Goal: Task Accomplishment & Management: Complete application form

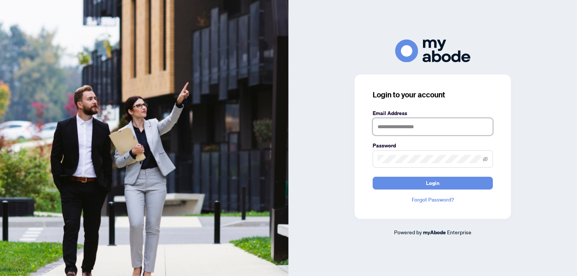
click at [425, 129] on input "text" at bounding box center [433, 126] width 120 height 17
type input "**********"
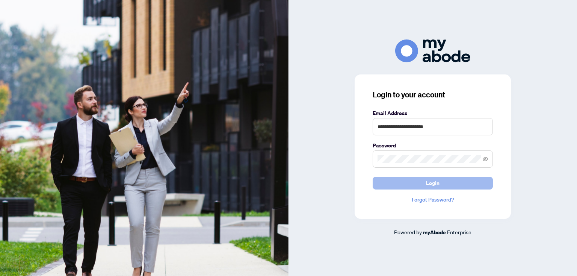
click at [437, 177] on button "Login" at bounding box center [433, 183] width 120 height 13
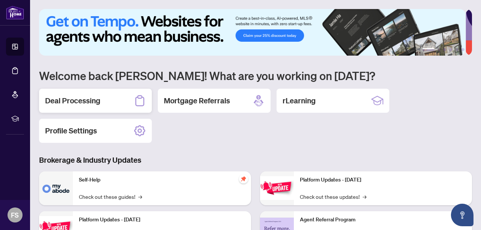
click at [87, 100] on h2 "Deal Processing" at bounding box center [72, 100] width 55 height 11
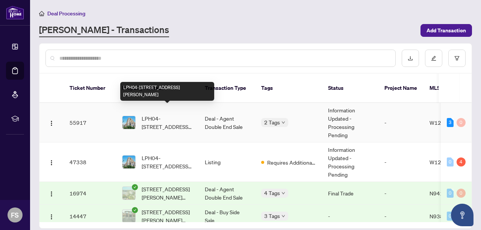
click at [154, 114] on span "LPH04-[STREET_ADDRESS][PERSON_NAME]" at bounding box center [167, 122] width 51 height 17
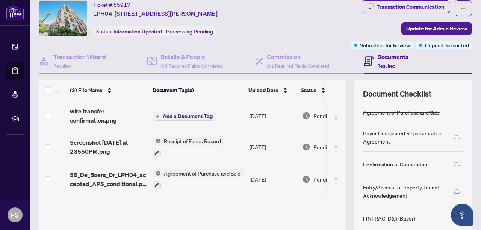
scroll to position [22, 0]
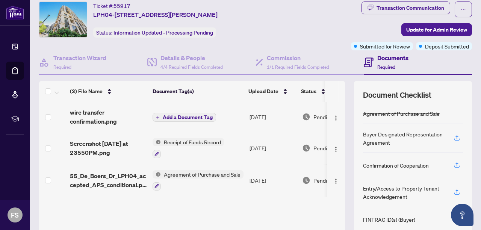
click at [192, 115] on span "Add a Document Tag" at bounding box center [188, 117] width 50 height 5
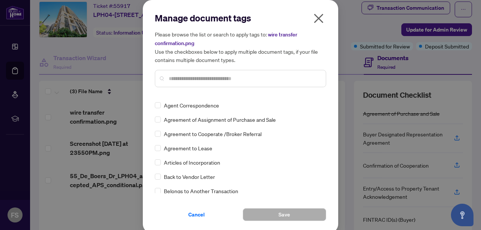
scroll to position [255, 0]
click at [266, 79] on input "text" at bounding box center [244, 78] width 151 height 8
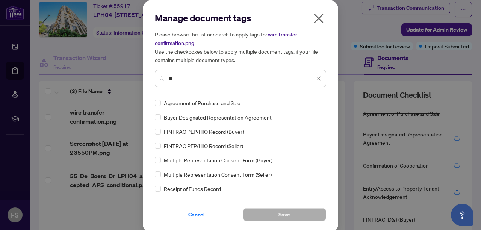
scroll to position [0, 0]
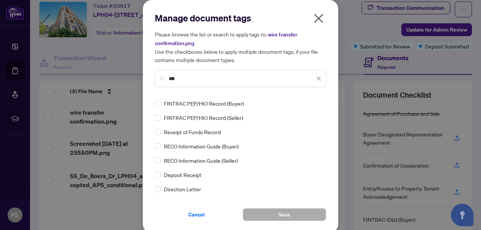
type input "***"
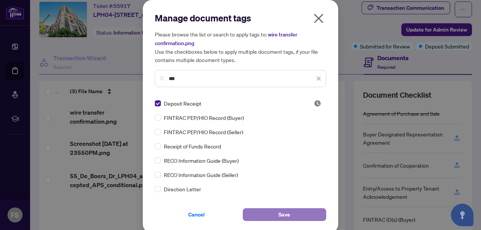
click at [287, 216] on button "Save" at bounding box center [284, 214] width 83 height 13
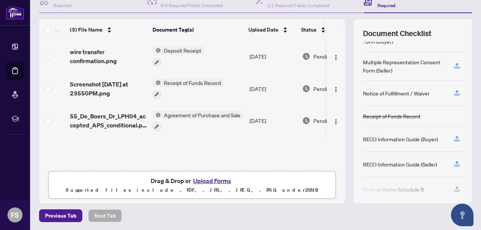
scroll to position [255, 0]
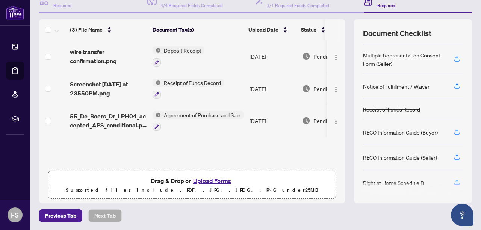
click at [454, 183] on icon "button" at bounding box center [456, 184] width 5 height 2
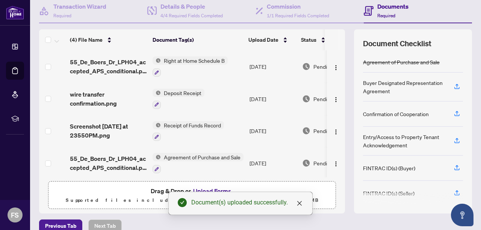
scroll to position [71, 0]
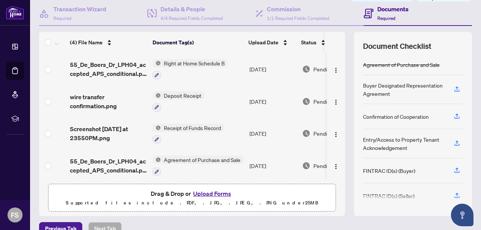
click at [450, 195] on div at bounding box center [413, 201] width 100 height 12
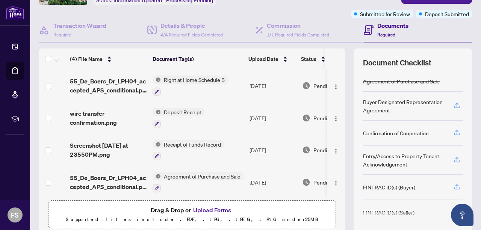
scroll to position [54, 0]
click at [453, 133] on icon "button" at bounding box center [456, 132] width 7 height 7
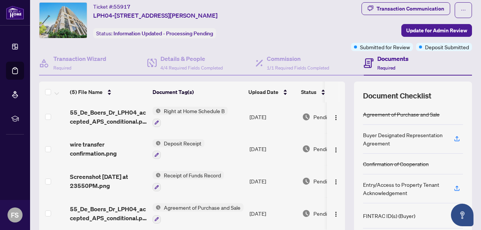
scroll to position [0, 0]
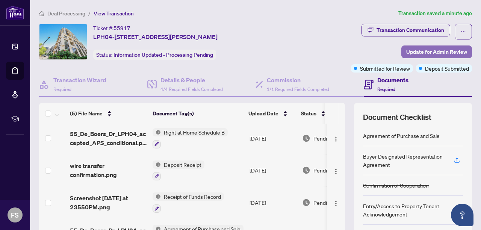
click at [439, 54] on span "Update for Admin Review" at bounding box center [436, 52] width 61 height 12
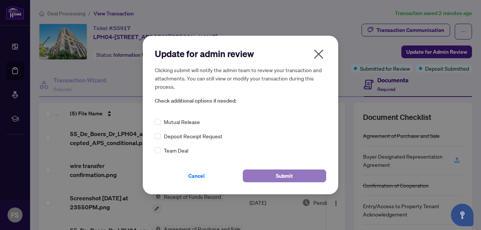
click at [290, 178] on span "Submit" at bounding box center [284, 176] width 17 height 12
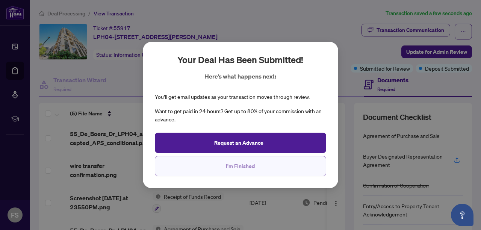
click at [263, 168] on button "I'm Finished" at bounding box center [240, 166] width 171 height 20
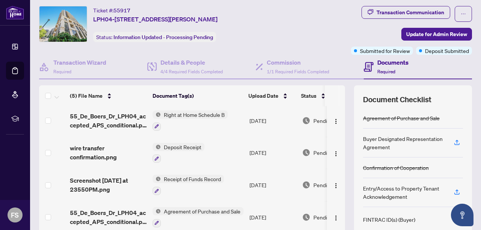
scroll to position [17, 0]
click at [71, 66] on h4 "Transaction Wizard" at bounding box center [79, 62] width 53 height 9
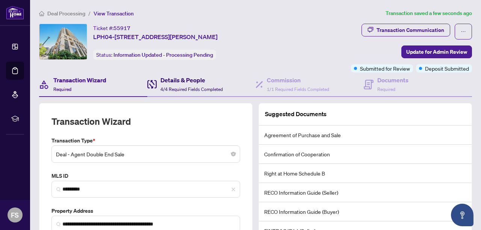
click at [174, 82] on h4 "Details & People" at bounding box center [191, 80] width 62 height 9
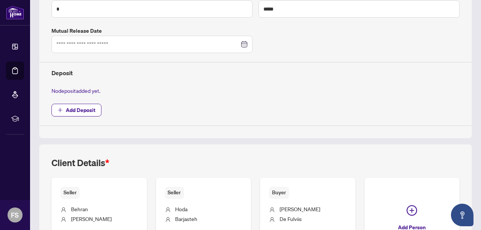
scroll to position [264, 0]
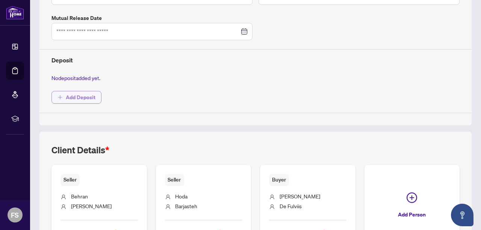
click at [79, 96] on span "Add Deposit" at bounding box center [81, 97] width 30 height 12
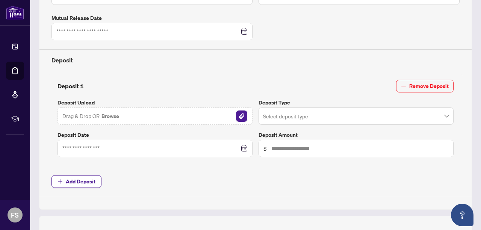
click at [242, 113] on img "button" at bounding box center [241, 115] width 11 height 11
click at [239, 113] on img "button" at bounding box center [241, 115] width 11 height 11
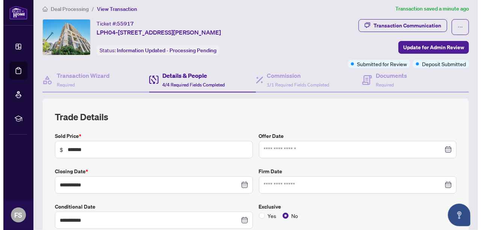
scroll to position [0, 0]
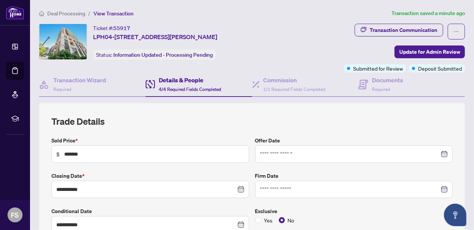
click at [174, 80] on h4 "Details & People" at bounding box center [190, 80] width 62 height 9
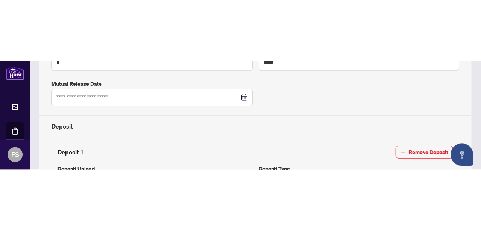
scroll to position [273, 0]
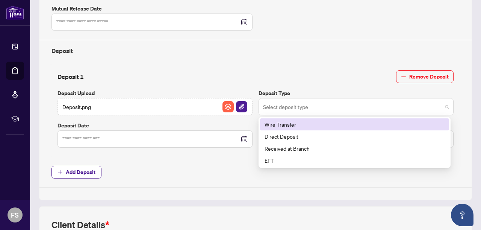
click at [295, 105] on input "search" at bounding box center [352, 108] width 179 height 17
click at [287, 121] on div "Wire Transfer" at bounding box center [354, 124] width 180 height 8
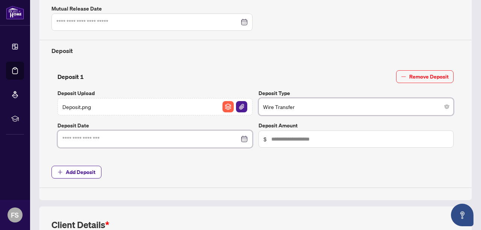
click at [131, 140] on input at bounding box center [150, 139] width 177 height 8
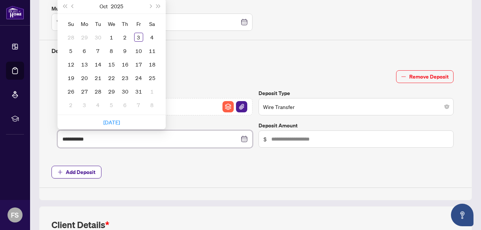
type input "**********"
click at [137, 35] on div "3" at bounding box center [138, 37] width 9 height 9
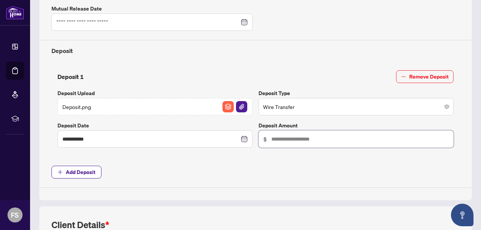
click at [288, 138] on input "text" at bounding box center [359, 139] width 177 height 8
type input "******"
click at [320, 177] on div "**********" at bounding box center [255, 25] width 414 height 325
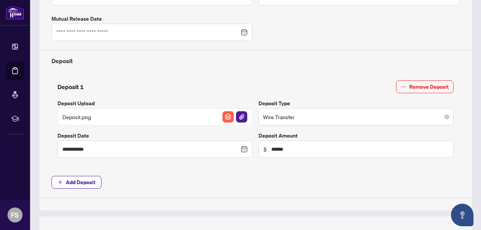
scroll to position [263, 0]
click at [80, 184] on span "Add Deposit" at bounding box center [81, 182] width 30 height 12
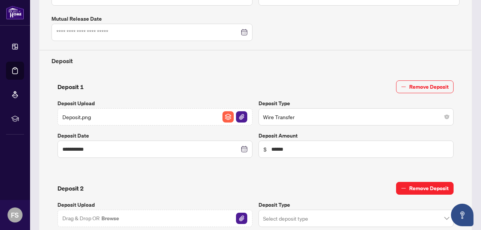
click at [415, 186] on span "Remove Deposit" at bounding box center [428, 188] width 39 height 12
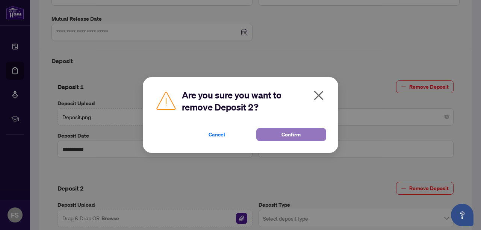
click at [294, 134] on span "Confirm" at bounding box center [291, 134] width 19 height 12
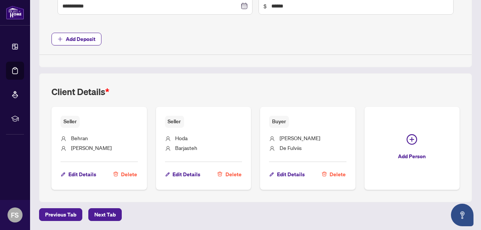
scroll to position [461, 0]
click at [305, 168] on span "Edit Details" at bounding box center [291, 174] width 28 height 12
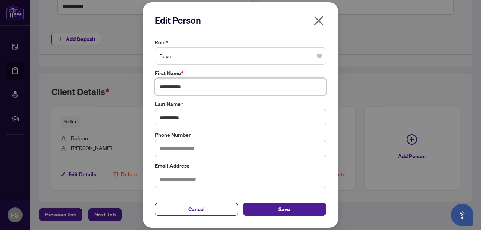
click at [196, 89] on input "**********" at bounding box center [240, 86] width 171 height 17
click at [378, 165] on div "**********" at bounding box center [240, 115] width 481 height 230
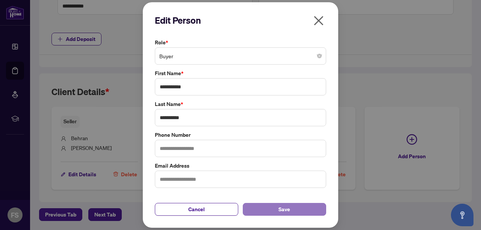
click at [288, 208] on span "Save" at bounding box center [285, 209] width 12 height 12
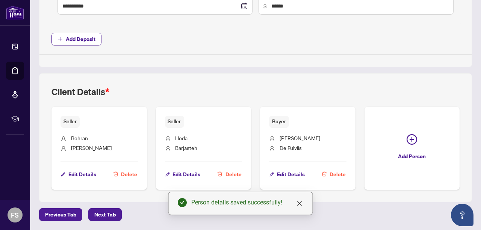
scroll to position [471, 0]
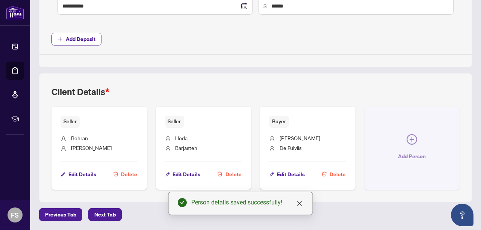
click at [406, 145] on icon "plus-circle" at bounding box center [411, 139] width 11 height 11
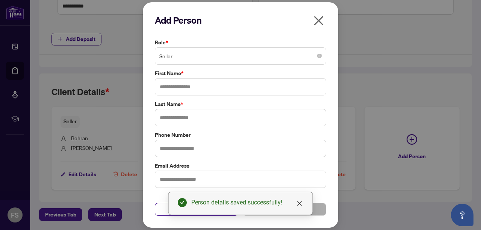
click at [312, 57] on span "Seller" at bounding box center [240, 56] width 162 height 14
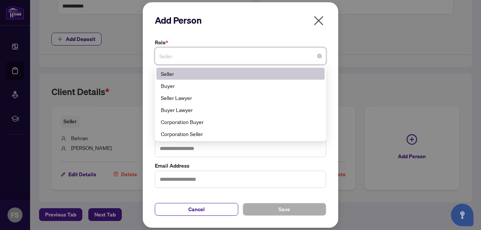
click at [204, 124] on div "Corporation Buyer" at bounding box center [240, 122] width 159 height 8
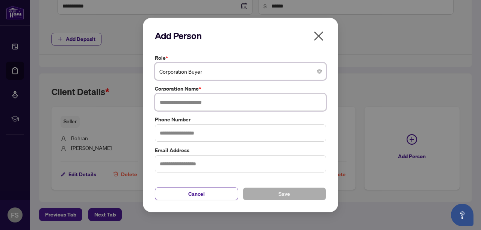
click at [227, 103] on input "text" at bounding box center [240, 102] width 171 height 17
click at [388, 155] on div "Add Person Role * Corporation Buyer 6 11 141 Seller Buyer Seller Lawyer Buyer L…" at bounding box center [240, 115] width 481 height 230
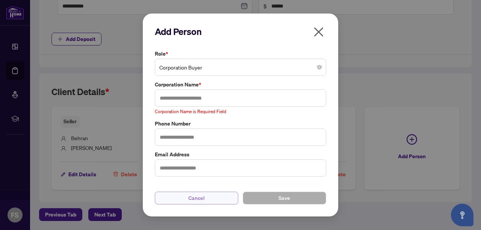
click at [197, 199] on span "Cancel" at bounding box center [196, 198] width 17 height 12
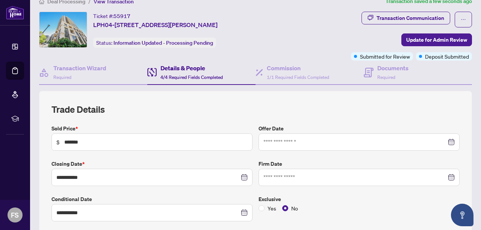
scroll to position [0, 0]
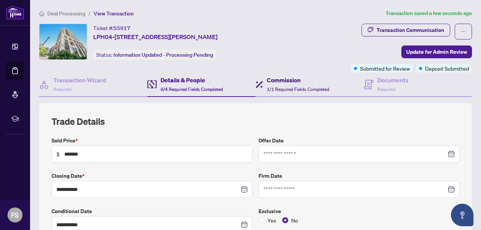
click at [279, 81] on h4 "Commission" at bounding box center [298, 80] width 62 height 9
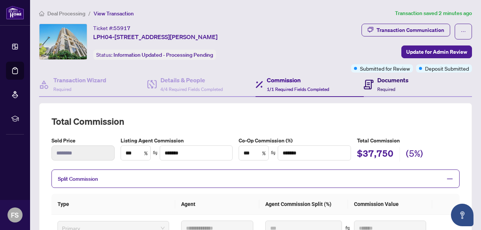
click at [382, 85] on div "Documents Required" at bounding box center [392, 85] width 31 height 18
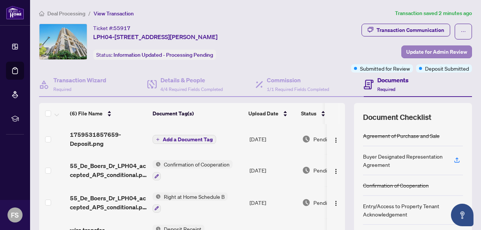
click at [433, 52] on span "Update for Admin Review" at bounding box center [436, 52] width 61 height 12
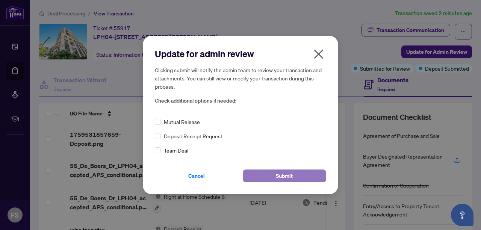
click at [288, 175] on span "Submit" at bounding box center [284, 176] width 17 height 12
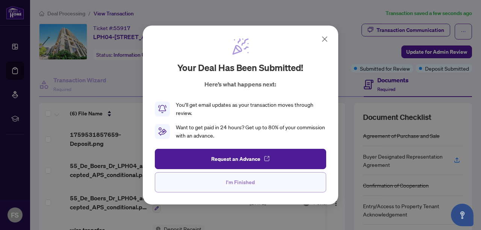
click at [254, 182] on button "I'm Finished" at bounding box center [240, 182] width 171 height 20
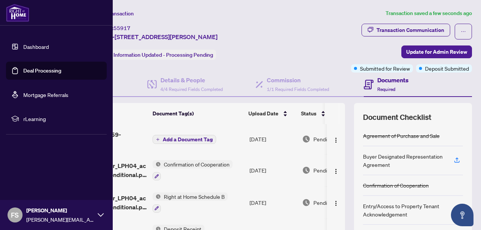
click at [29, 50] on link "Dashboard" at bounding box center [36, 46] width 26 height 7
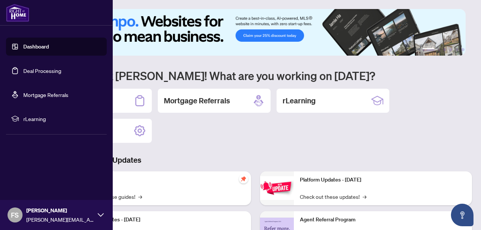
click at [33, 70] on link "Deal Processing" at bounding box center [42, 70] width 38 height 7
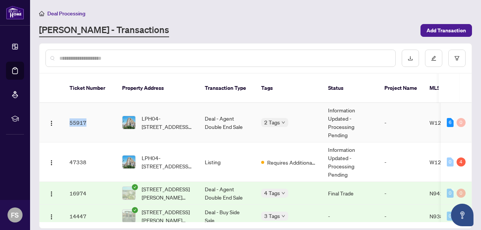
drag, startPoint x: 88, startPoint y: 115, endPoint x: 69, endPoint y: 113, distance: 18.6
click at [69, 113] on td "55917" at bounding box center [89, 122] width 53 height 39
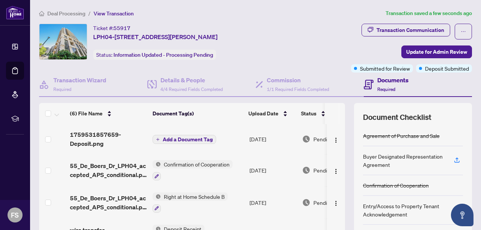
click at [108, 27] on div "Ticket #: 55917" at bounding box center [111, 28] width 37 height 9
drag, startPoint x: 94, startPoint y: 26, endPoint x: 250, endPoint y: 29, distance: 156.3
click at [250, 29] on div "Ticket #: 55917 LPH04-[STREET_ADDRESS][PERSON_NAME] Status: Information Updated…" at bounding box center [161, 42] width 244 height 36
copy div "Ticket #: 55917 LPH04-[STREET_ADDRESS][PERSON_NAME]"
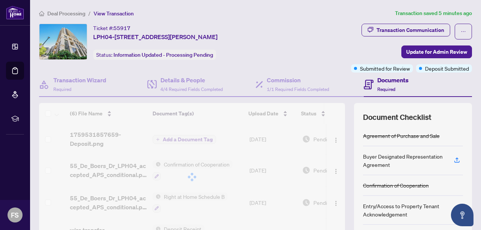
click at [283, 33] on div "Ticket #: 55917 LPH04-[STREET_ADDRESS][PERSON_NAME] Status: Information Updated…" at bounding box center [161, 42] width 244 height 36
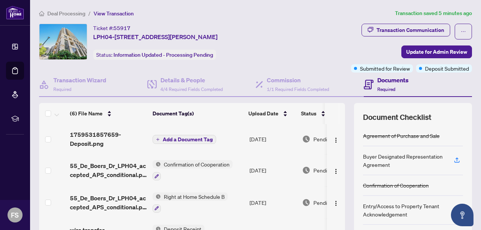
click at [283, 43] on div "Ticket #: 55917 LPH04-[STREET_ADDRESS][PERSON_NAME] Status: Information Updated…" at bounding box center [161, 42] width 244 height 36
click at [180, 80] on h4 "Details & People" at bounding box center [191, 80] width 62 height 9
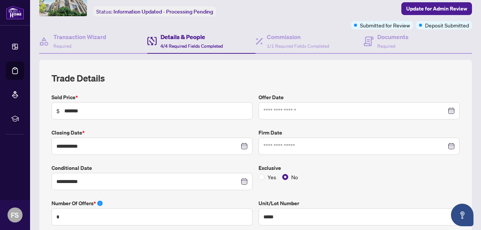
scroll to position [44, 0]
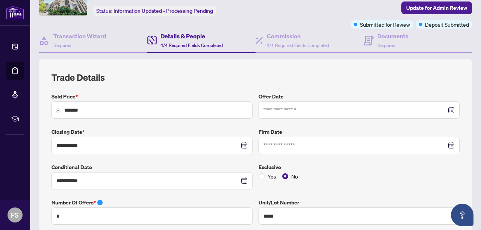
click at [447, 107] on div at bounding box center [358, 110] width 191 height 8
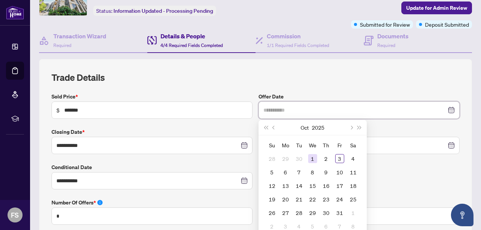
type input "**********"
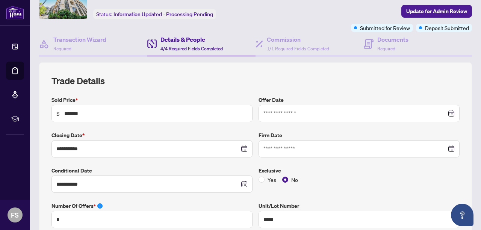
scroll to position [40, 0]
click at [179, 41] on h4 "Details & People" at bounding box center [191, 39] width 62 height 9
click at [280, 42] on h4 "Commission" at bounding box center [298, 39] width 62 height 9
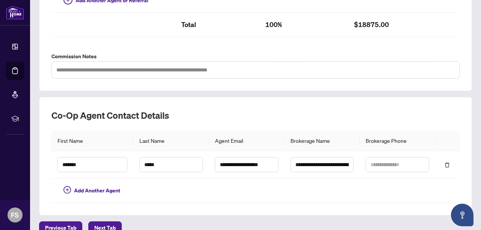
scroll to position [263, 0]
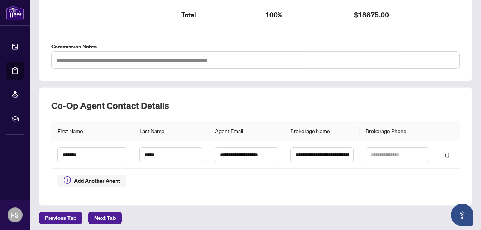
click at [67, 178] on icon "plus-circle" at bounding box center [67, 179] width 3 height 3
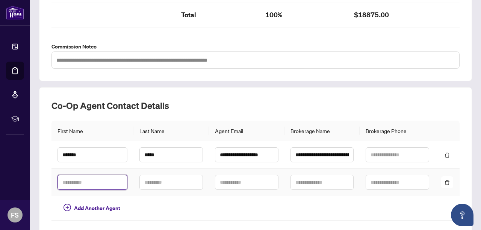
click at [101, 181] on input "text" at bounding box center [92, 182] width 70 height 15
paste input "**********"
click at [86, 178] on input "**********" at bounding box center [92, 182] width 70 height 15
type input "*****"
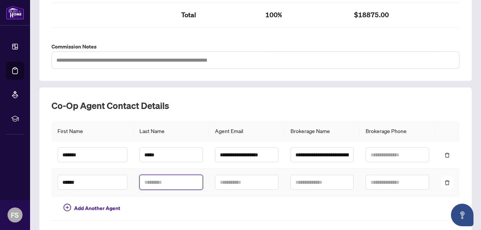
click at [175, 179] on input "text" at bounding box center [170, 182] width 63 height 15
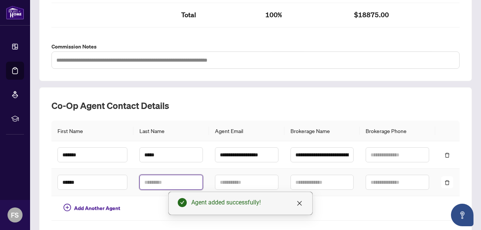
click at [162, 182] on input "text" at bounding box center [170, 182] width 63 height 15
paste input "*****"
type input "*****"
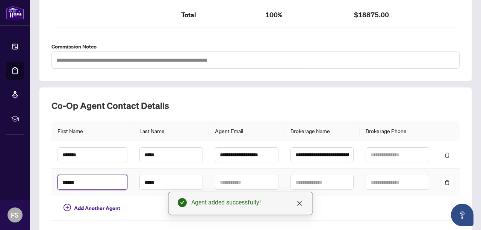
click at [63, 180] on input "*****" at bounding box center [92, 182] width 70 height 15
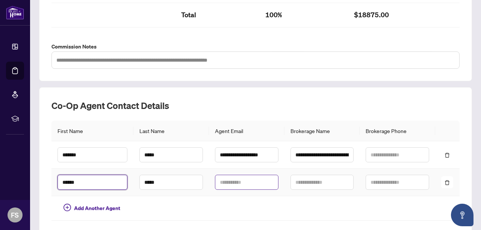
type input "*****"
click at [241, 177] on input "text" at bounding box center [246, 182] width 63 height 15
click at [241, 180] on input "text" at bounding box center [246, 182] width 63 height 15
paste input "**********"
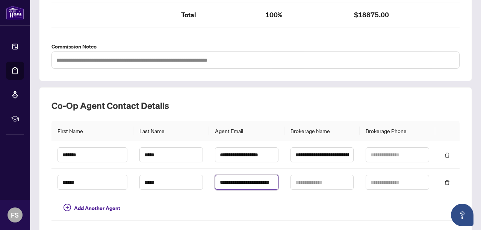
scroll to position [0, 13]
type input "**********"
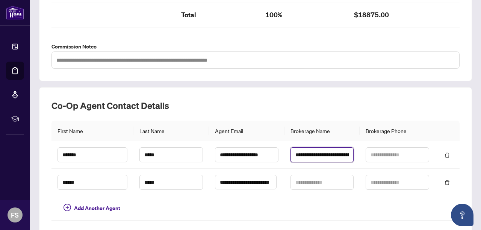
click at [321, 153] on input "**********" at bounding box center [321, 154] width 63 height 15
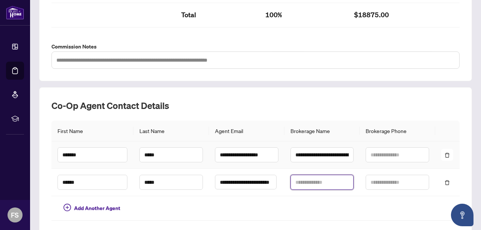
click at [317, 180] on input "text" at bounding box center [321, 182] width 63 height 15
paste input "**********"
type input "**********"
click at [330, 208] on td at bounding box center [322, 208] width 76 height 24
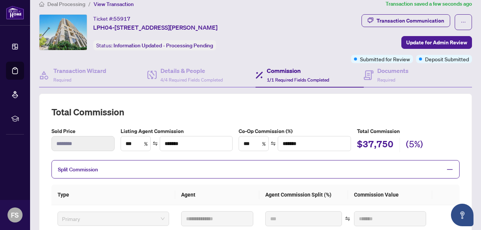
scroll to position [0, 0]
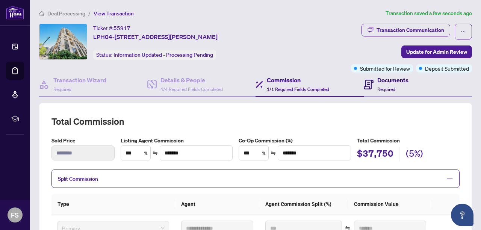
click at [381, 87] on span "Required" at bounding box center [386, 89] width 18 height 6
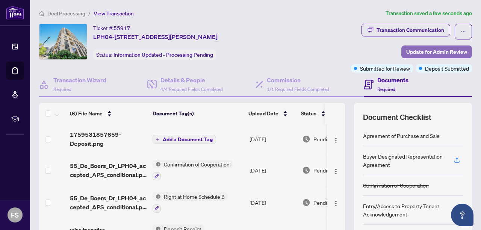
click at [439, 51] on span "Update for Admin Review" at bounding box center [436, 52] width 61 height 12
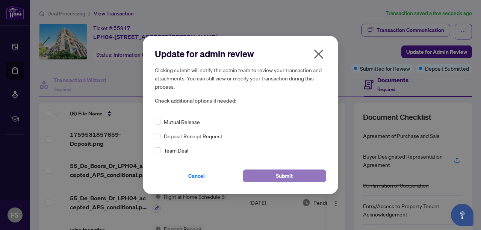
click at [294, 172] on button "Submit" at bounding box center [284, 175] width 83 height 13
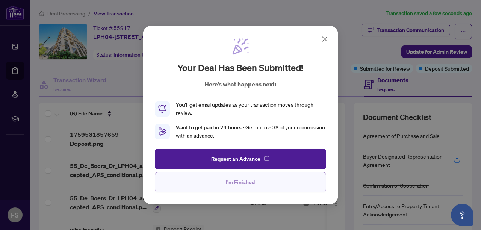
click at [249, 186] on span "I'm Finished" at bounding box center [240, 182] width 29 height 12
